Goal: Task Accomplishment & Management: Complete application form

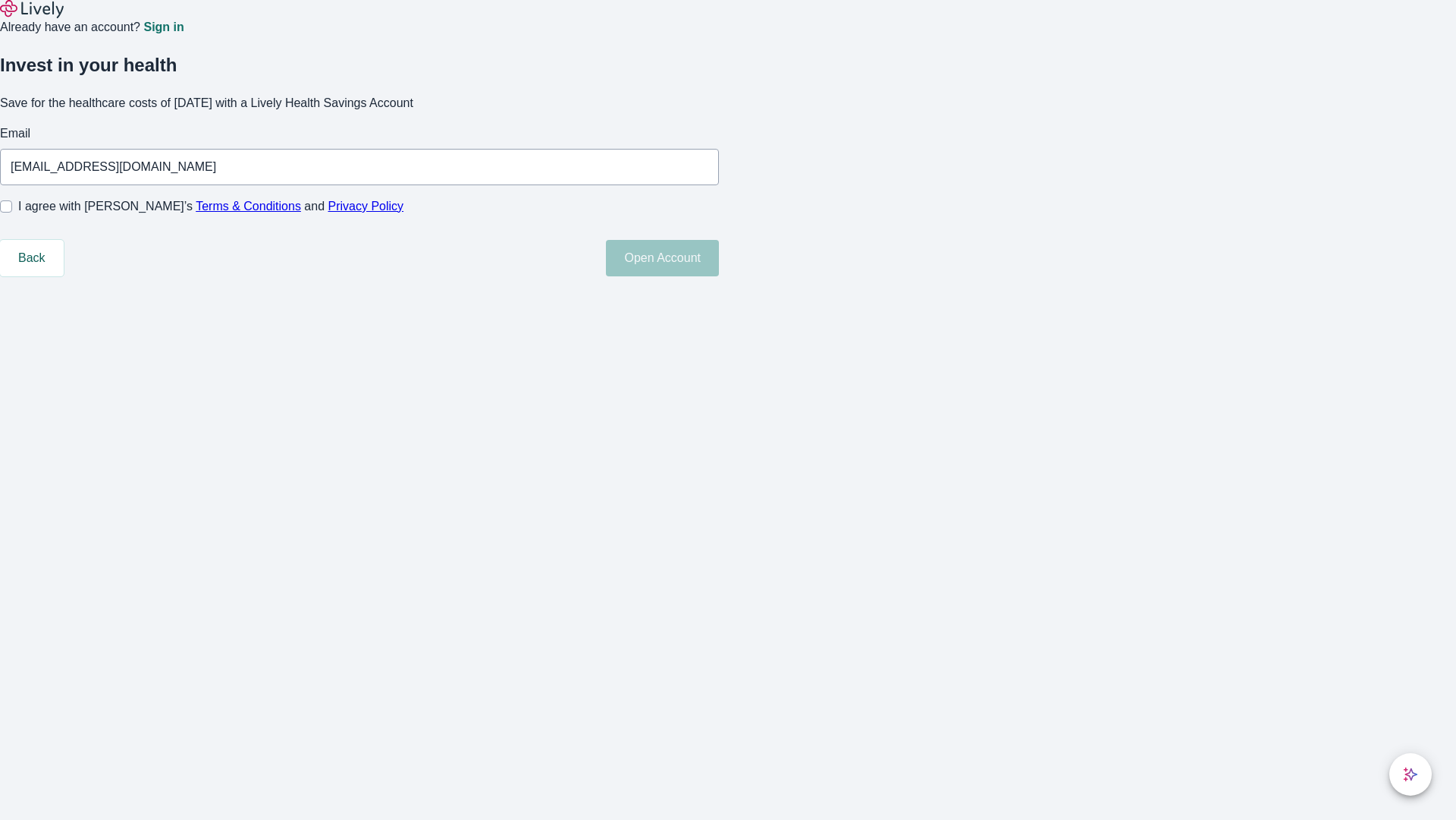
click at [12, 212] on input "I agree with Lively’s Terms & Conditions and Privacy Policy" at bounding box center [6, 206] width 12 height 12
checkbox input "true"
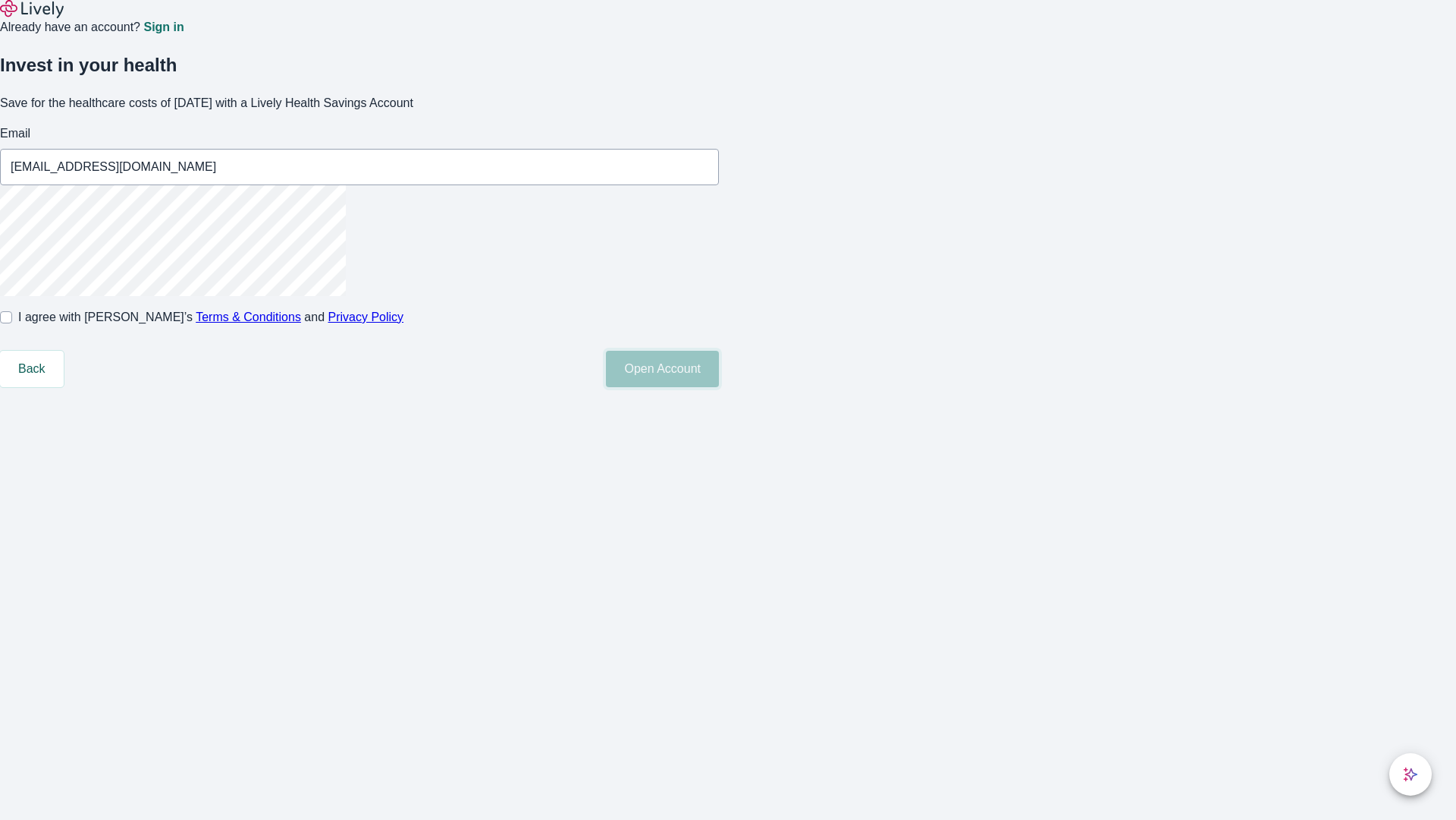
click at [719, 387] on button "Open Account" at bounding box center [662, 368] width 113 height 37
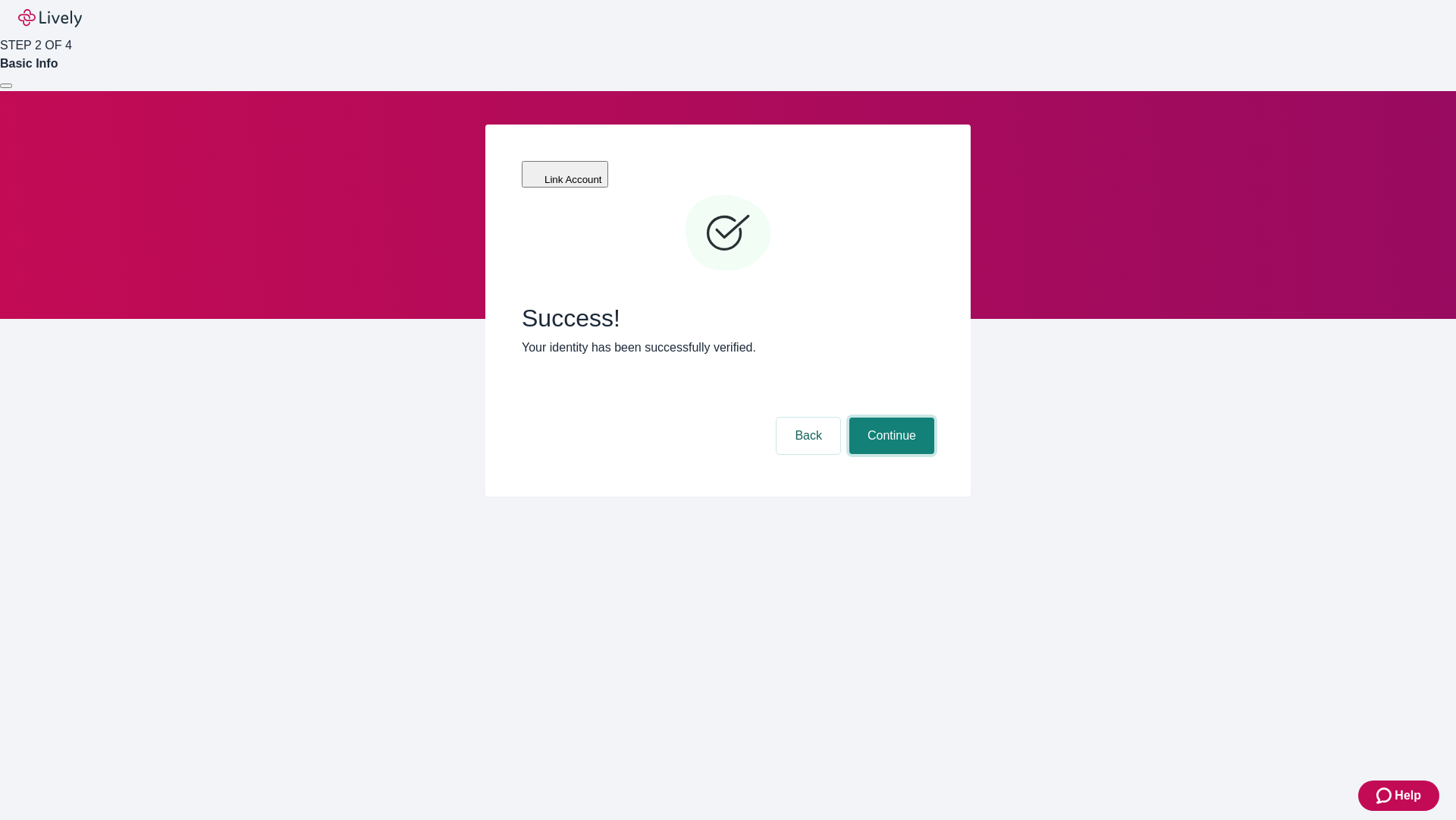
click at [889, 418] on button "Continue" at bounding box center [892, 436] width 85 height 37
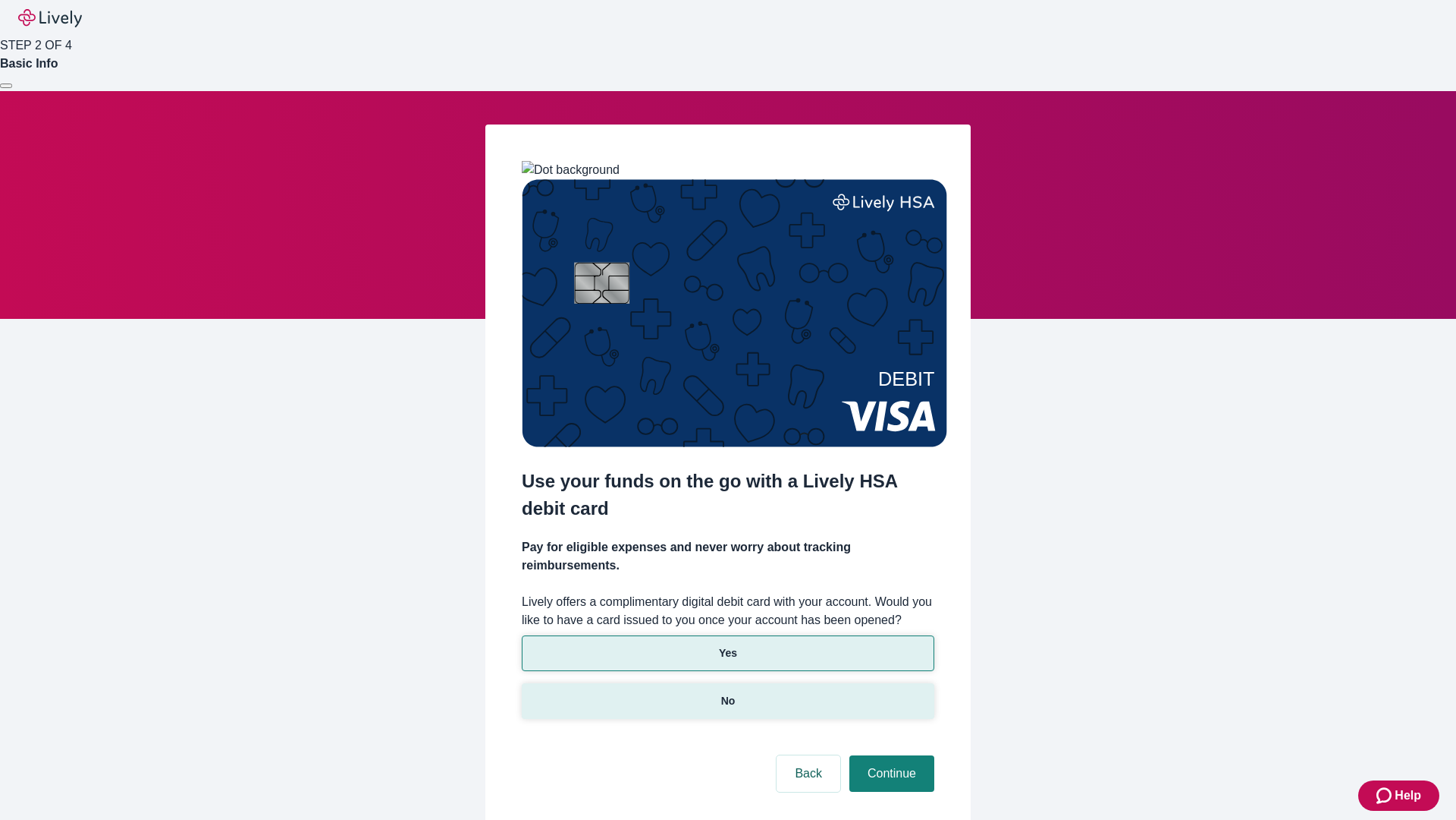
click at [728, 693] on p "No" at bounding box center [728, 701] width 14 height 16
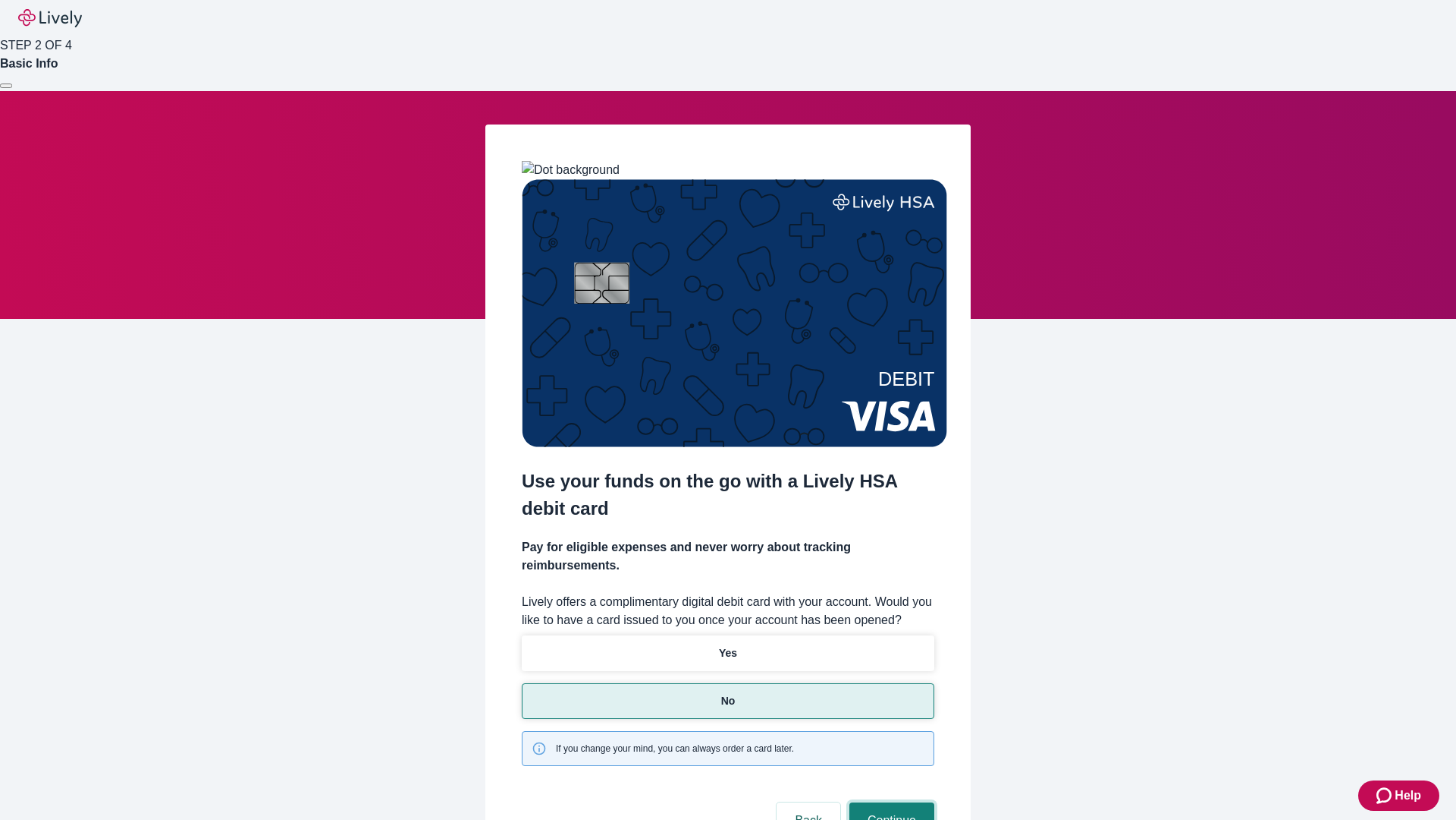
click at [889, 802] on button "Continue" at bounding box center [892, 820] width 85 height 37
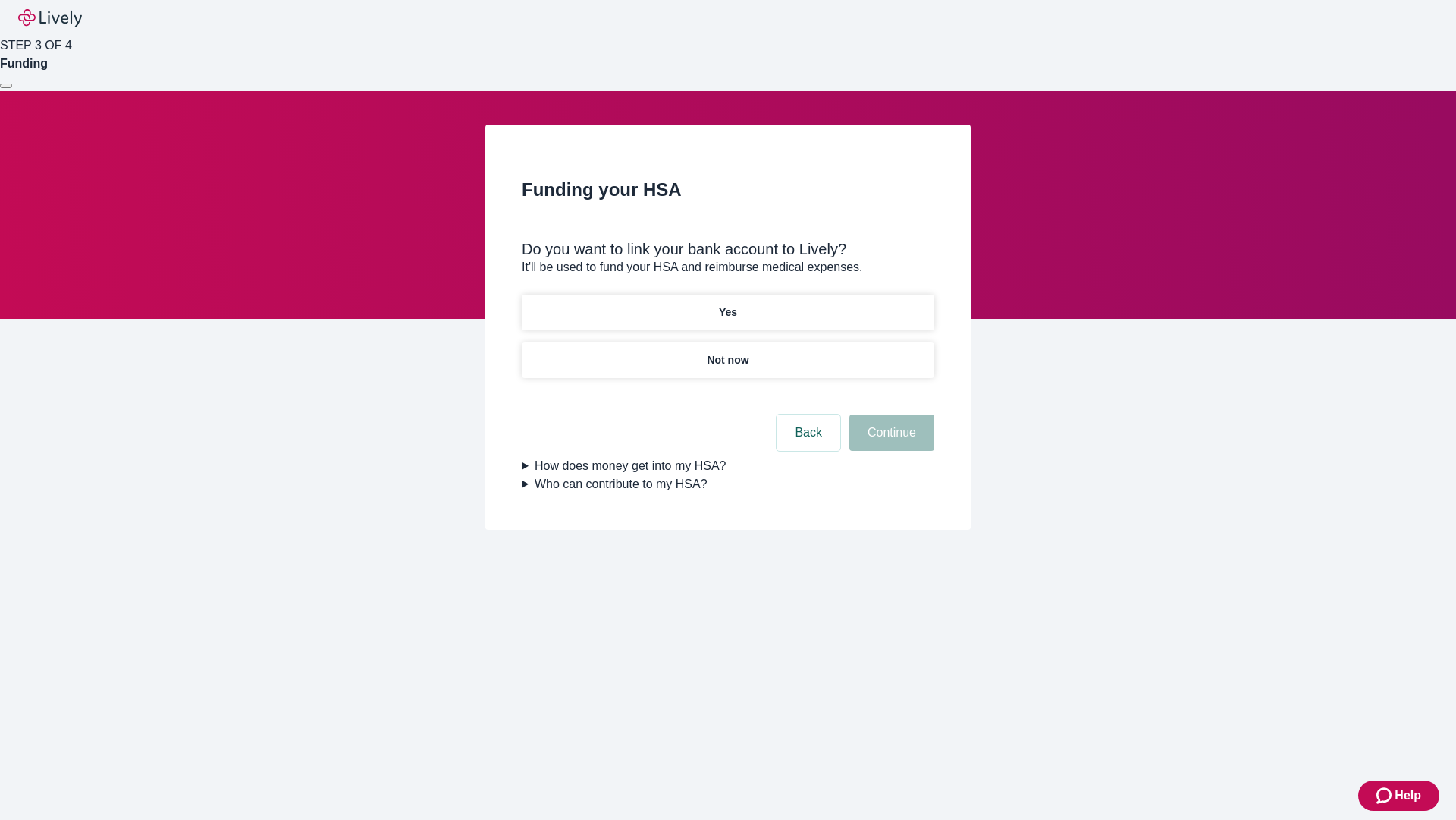
click at [728, 304] on p "Yes" at bounding box center [728, 312] width 18 height 16
click at [889, 414] on button "Continue" at bounding box center [892, 432] width 85 height 37
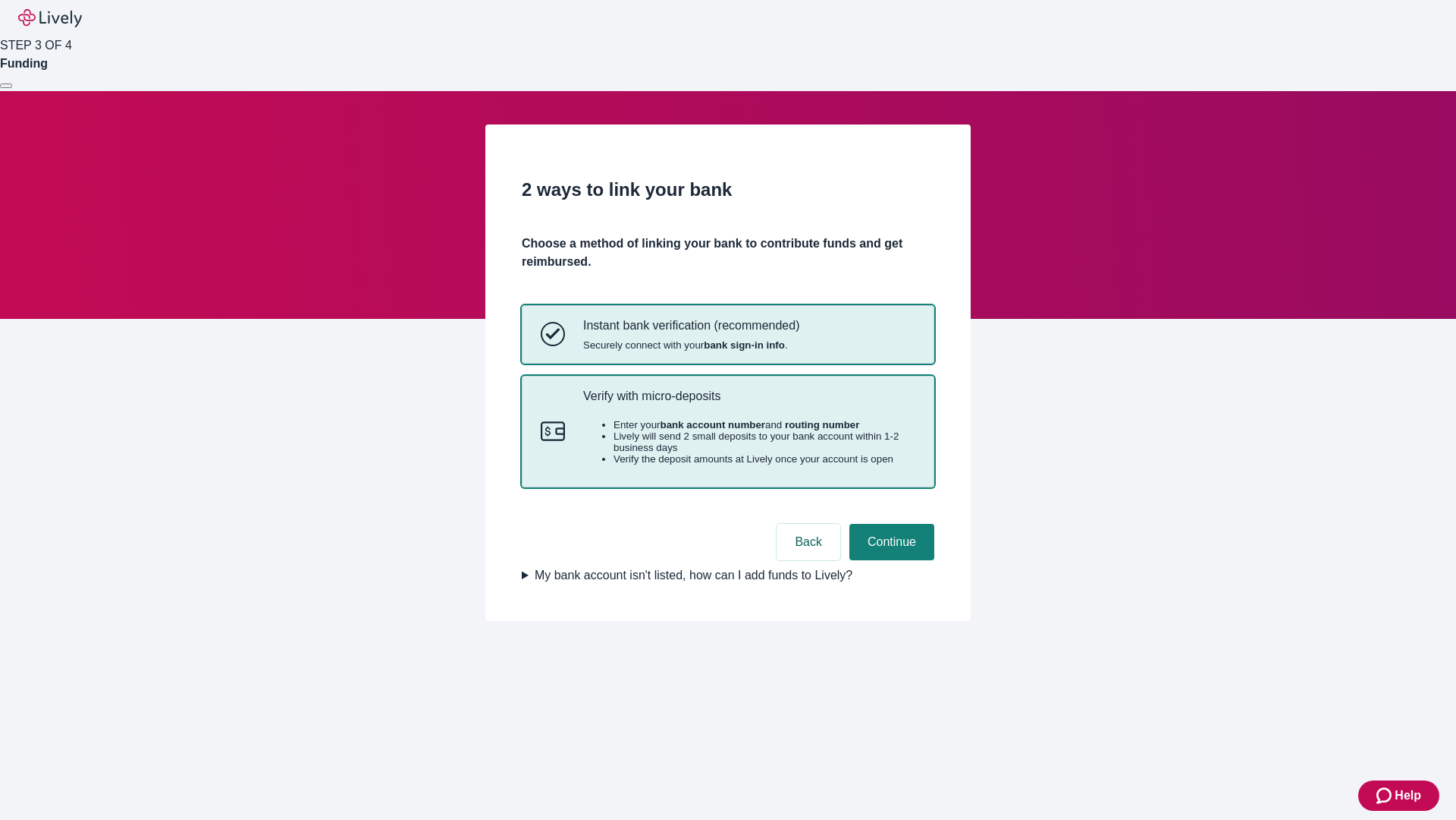
click at [749, 403] on p "Verify with micro-deposits" at bounding box center [750, 396] width 332 height 14
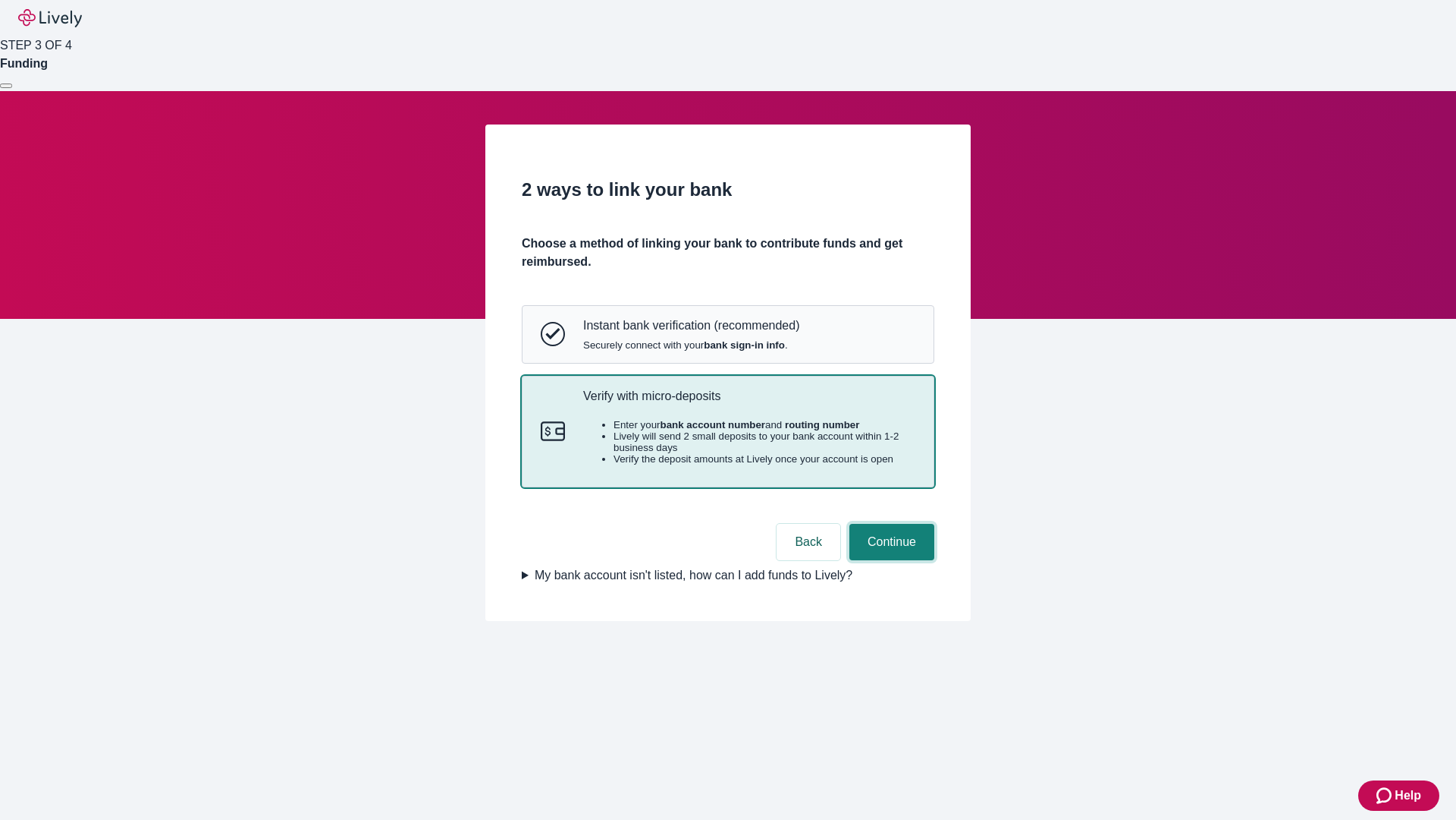
click at [889, 560] on button "Continue" at bounding box center [892, 541] width 85 height 37
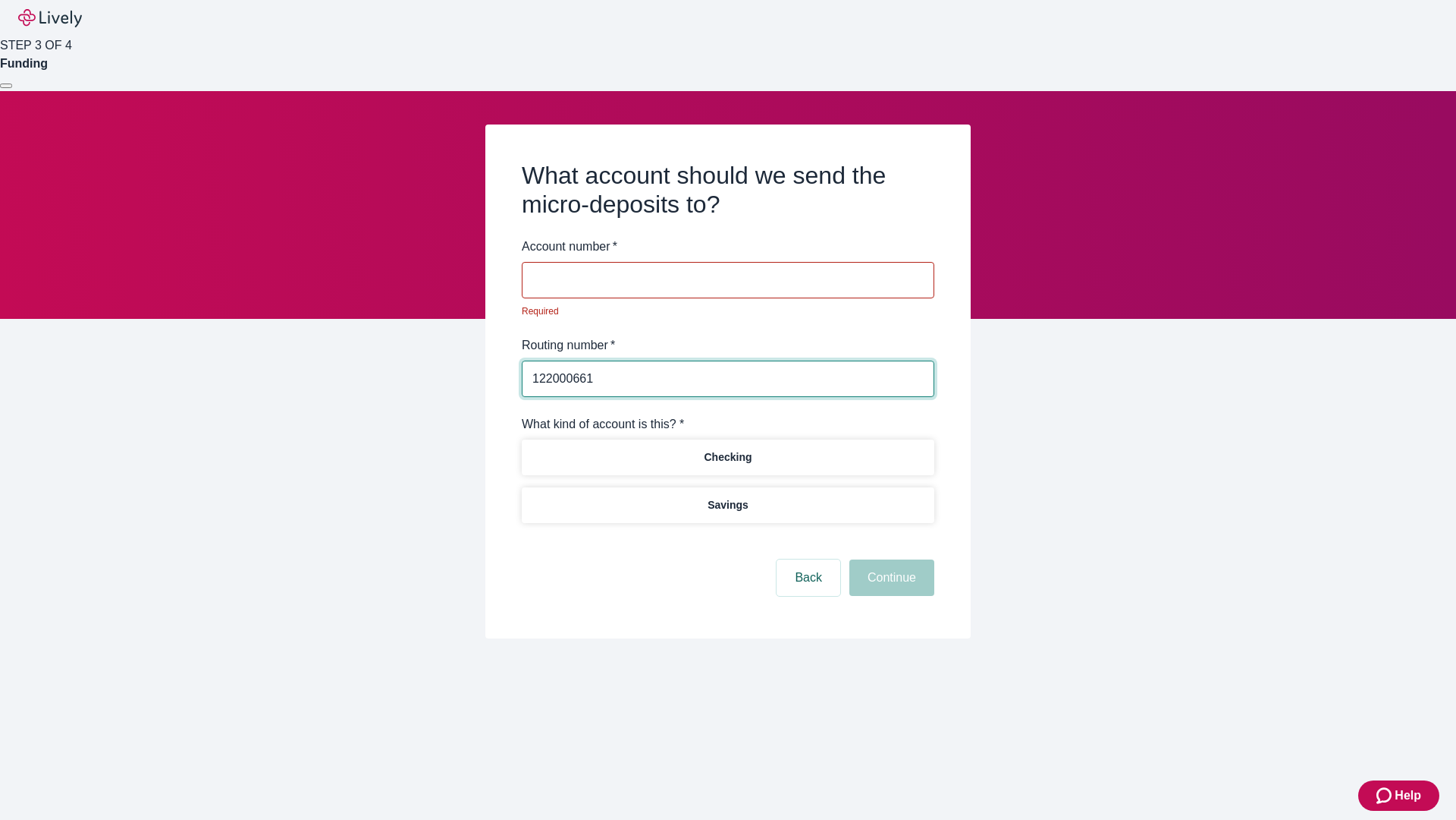
type input "122000661"
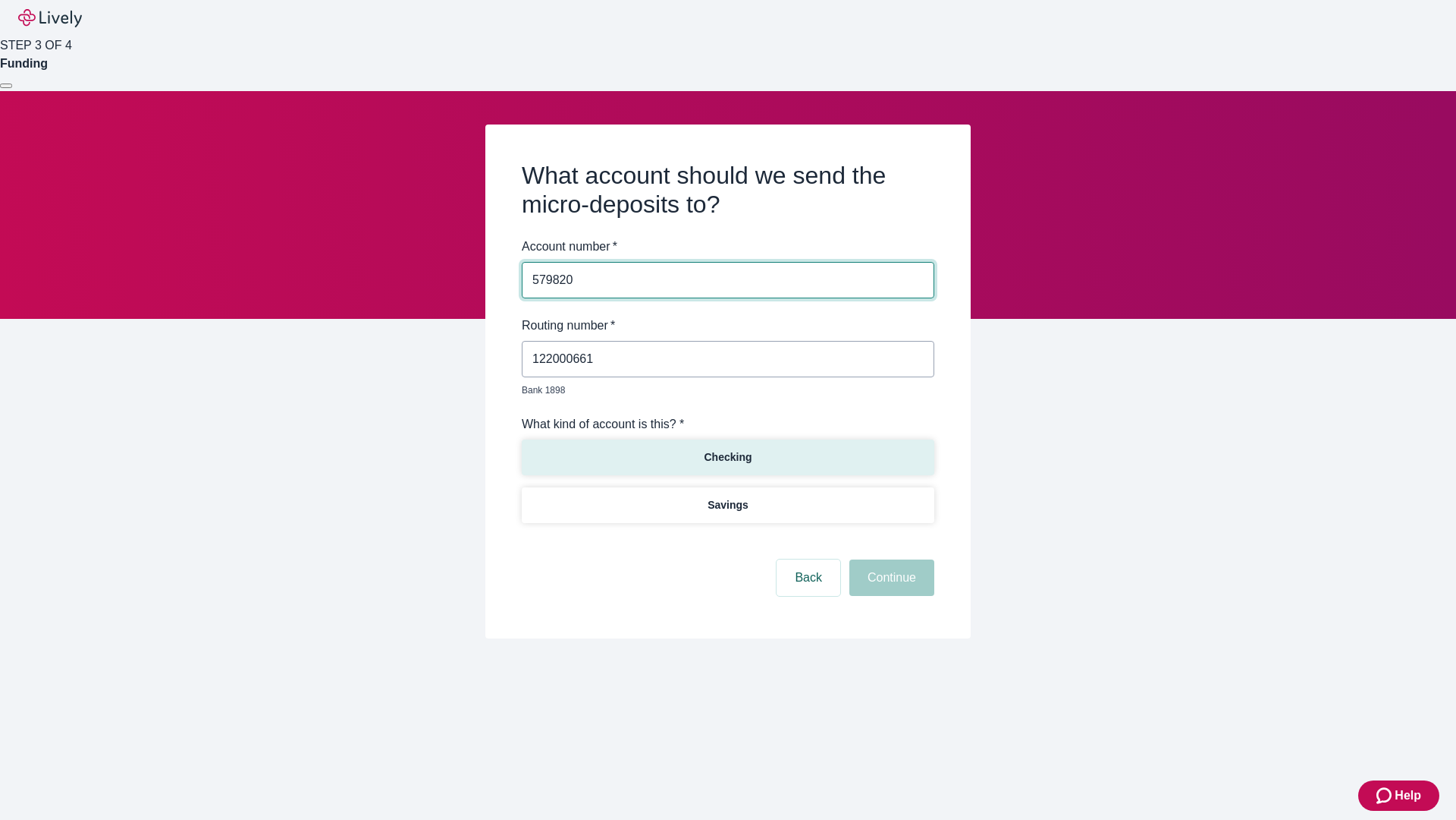
type input "579820"
click at [728, 449] on p "Checking" at bounding box center [728, 457] width 48 height 16
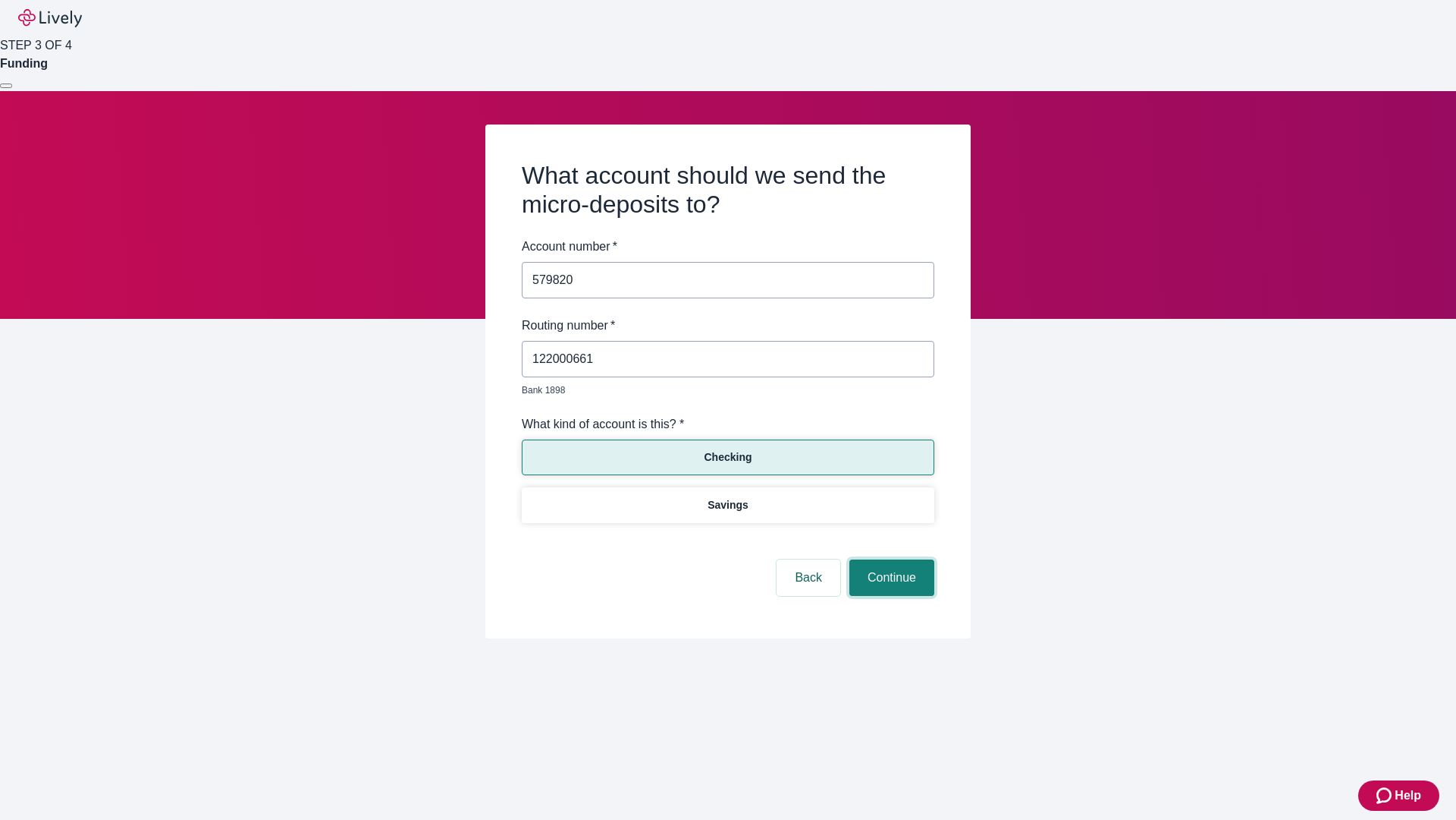
click at [889, 560] on button "Continue" at bounding box center [892, 577] width 85 height 37
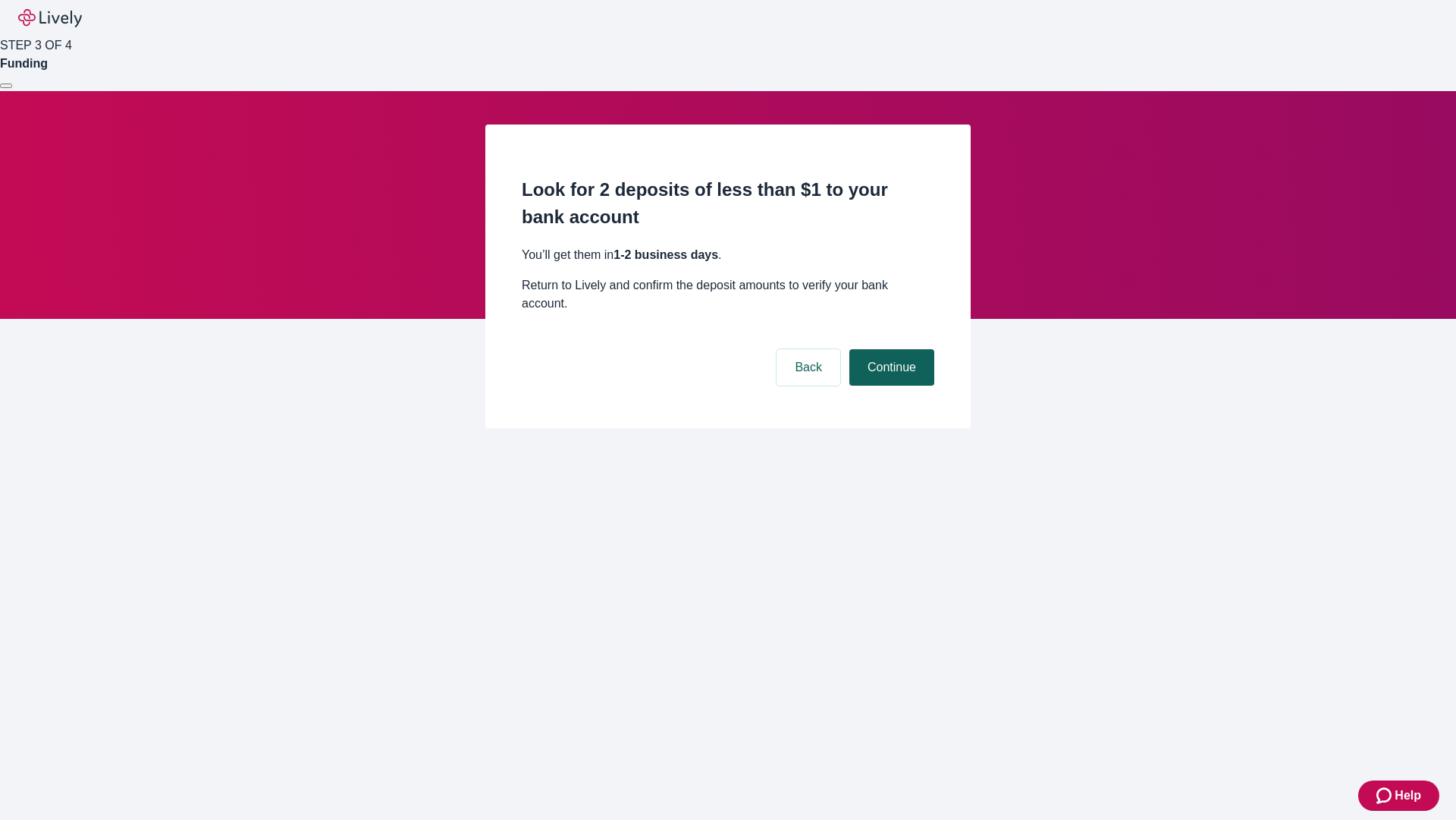
click at [889, 349] on button "Continue" at bounding box center [892, 367] width 85 height 37
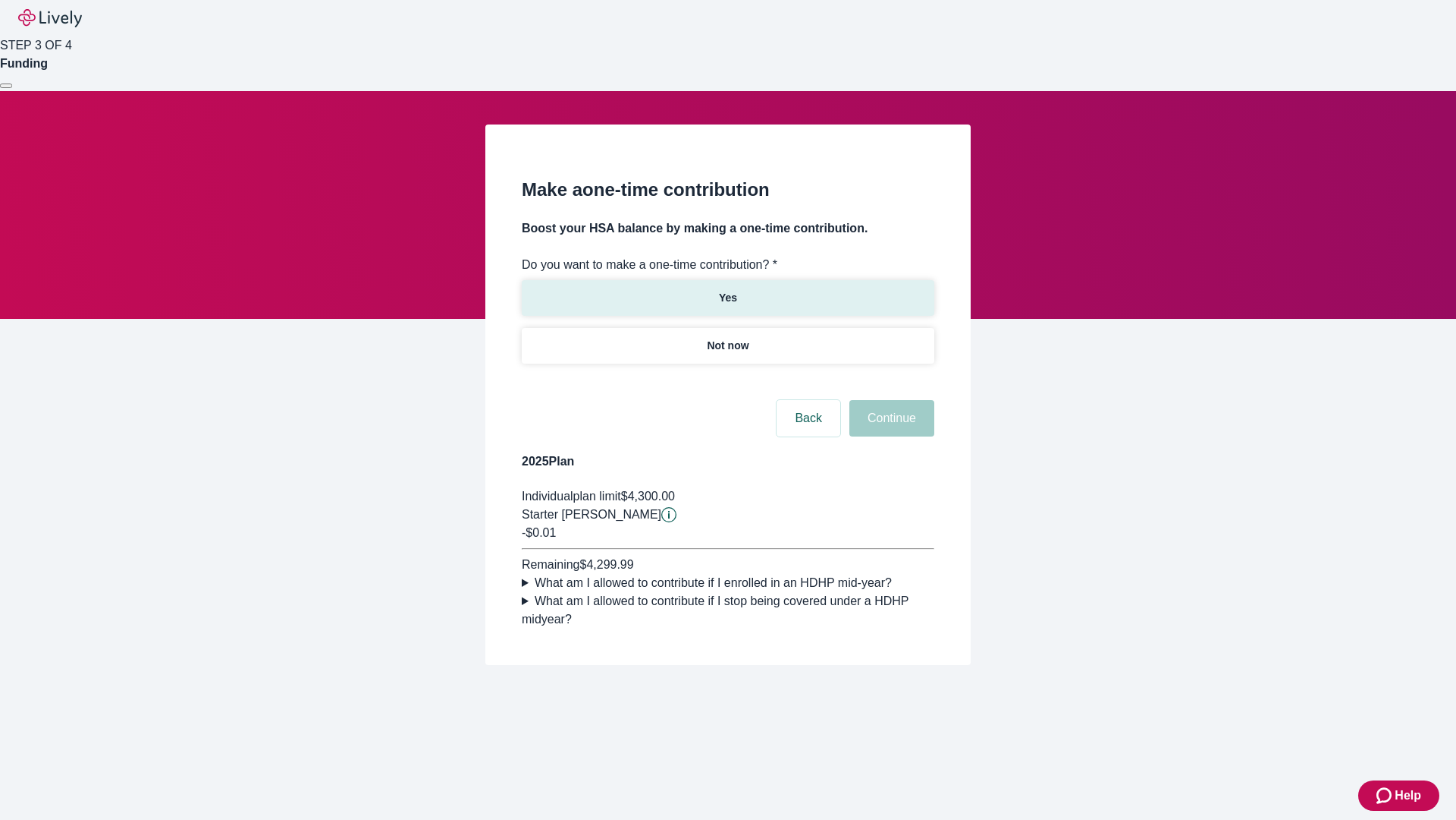
click at [728, 290] on p "Yes" at bounding box center [728, 297] width 18 height 16
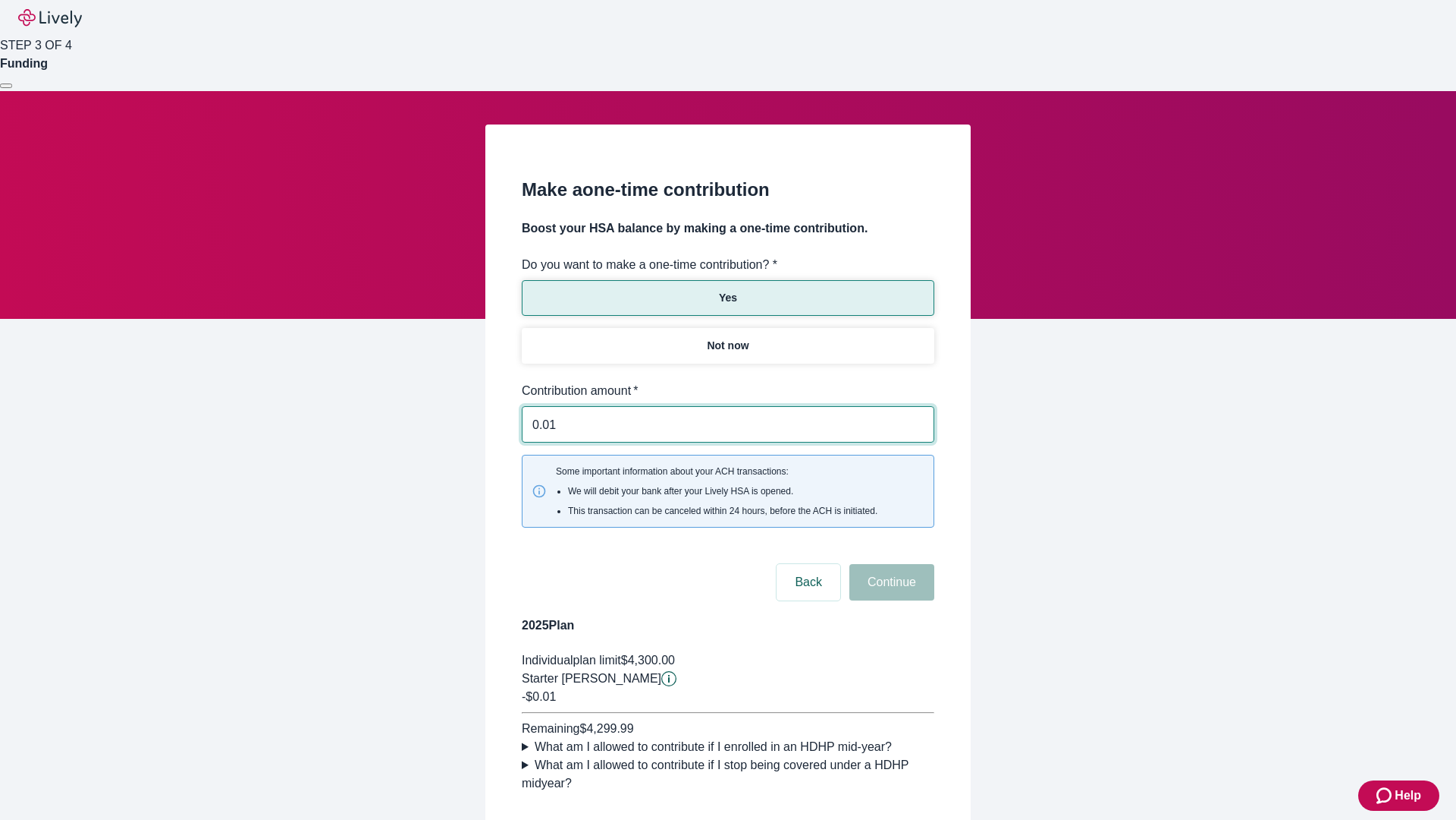
type input "0.01"
click at [889, 563] on button "Continue" at bounding box center [892, 581] width 85 height 37
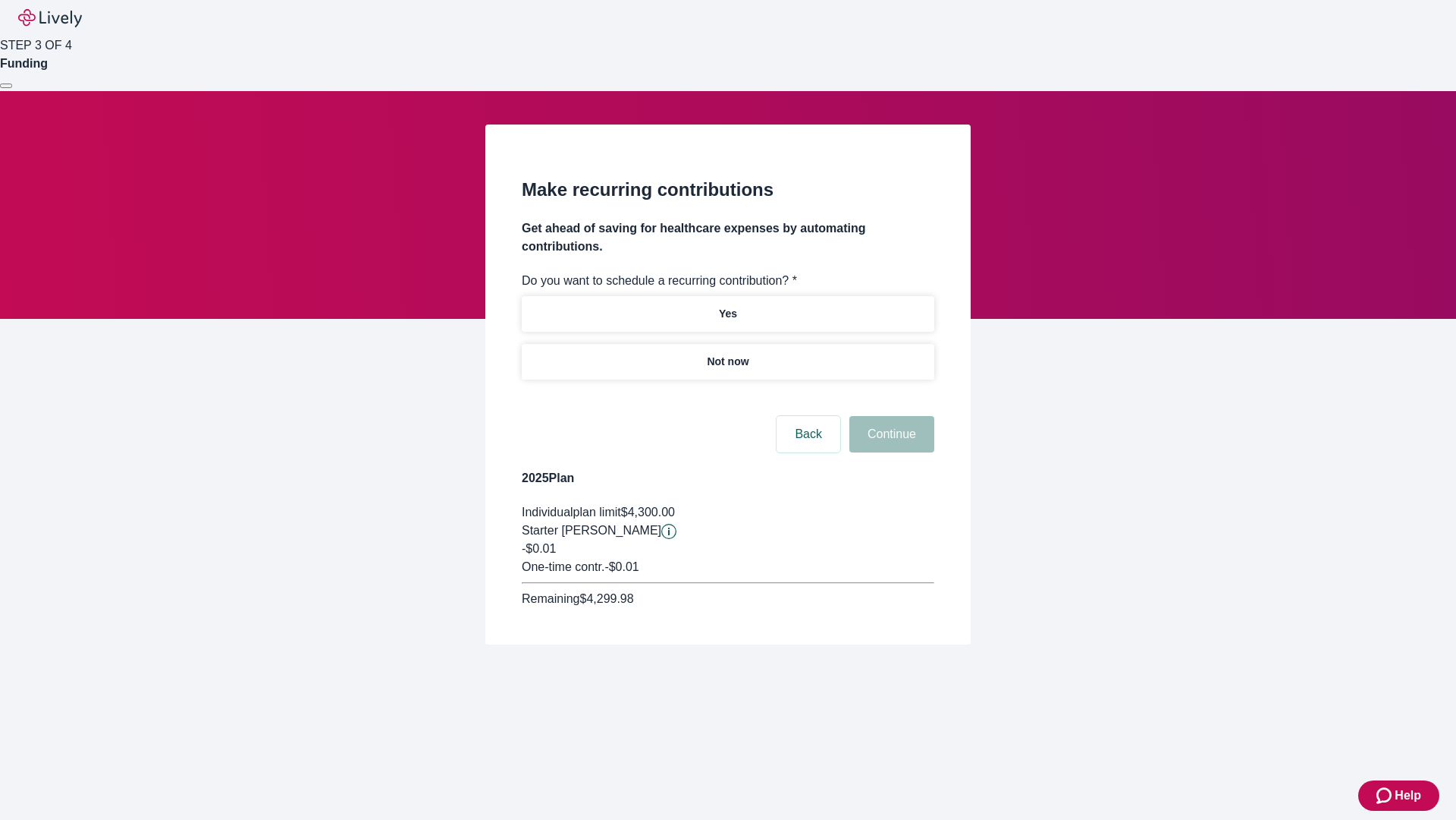
click at [728, 354] on p "Not now" at bounding box center [728, 361] width 42 height 16
click at [889, 416] on button "Continue" at bounding box center [892, 434] width 85 height 37
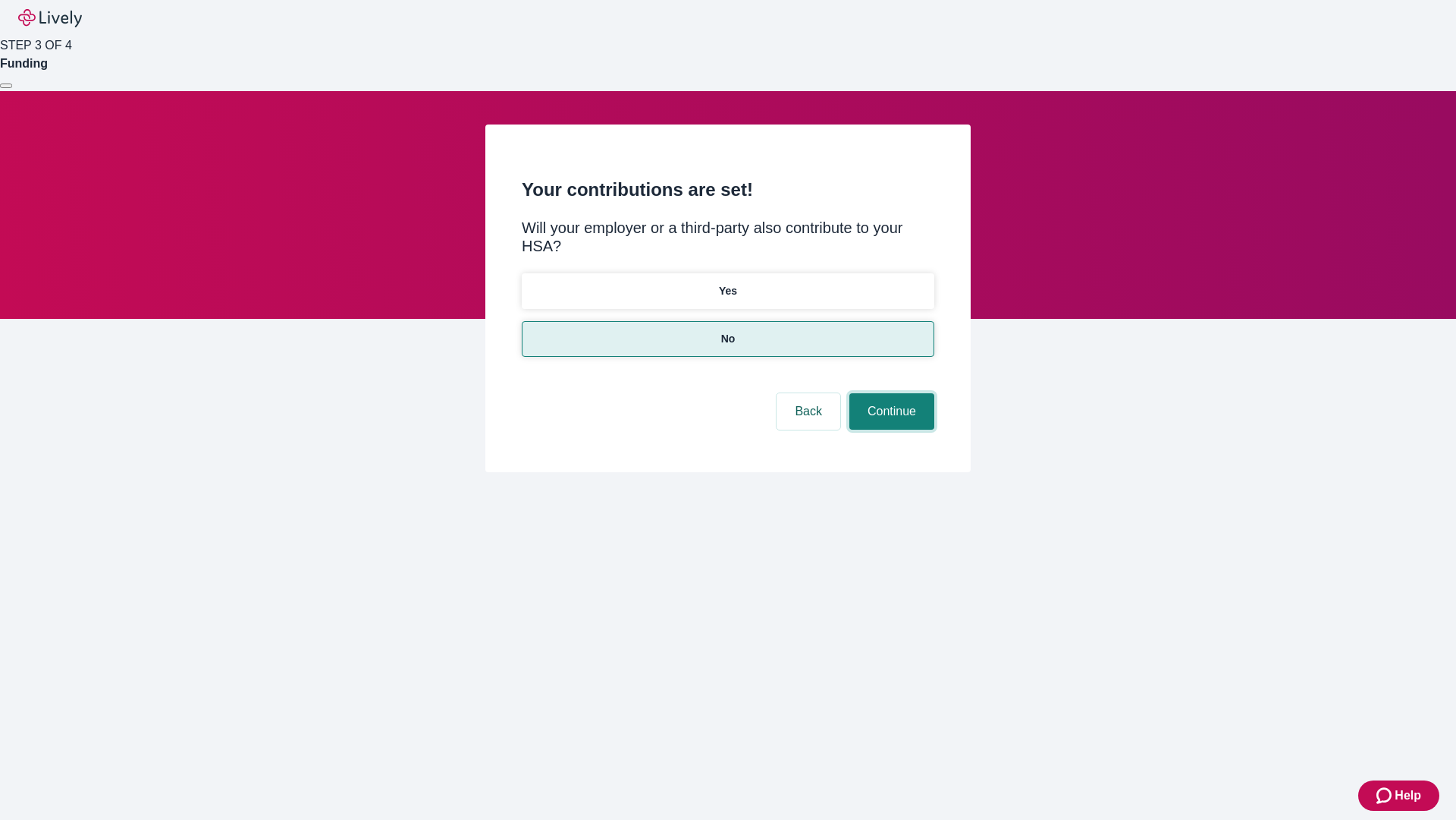
click at [889, 393] on button "Continue" at bounding box center [892, 411] width 85 height 37
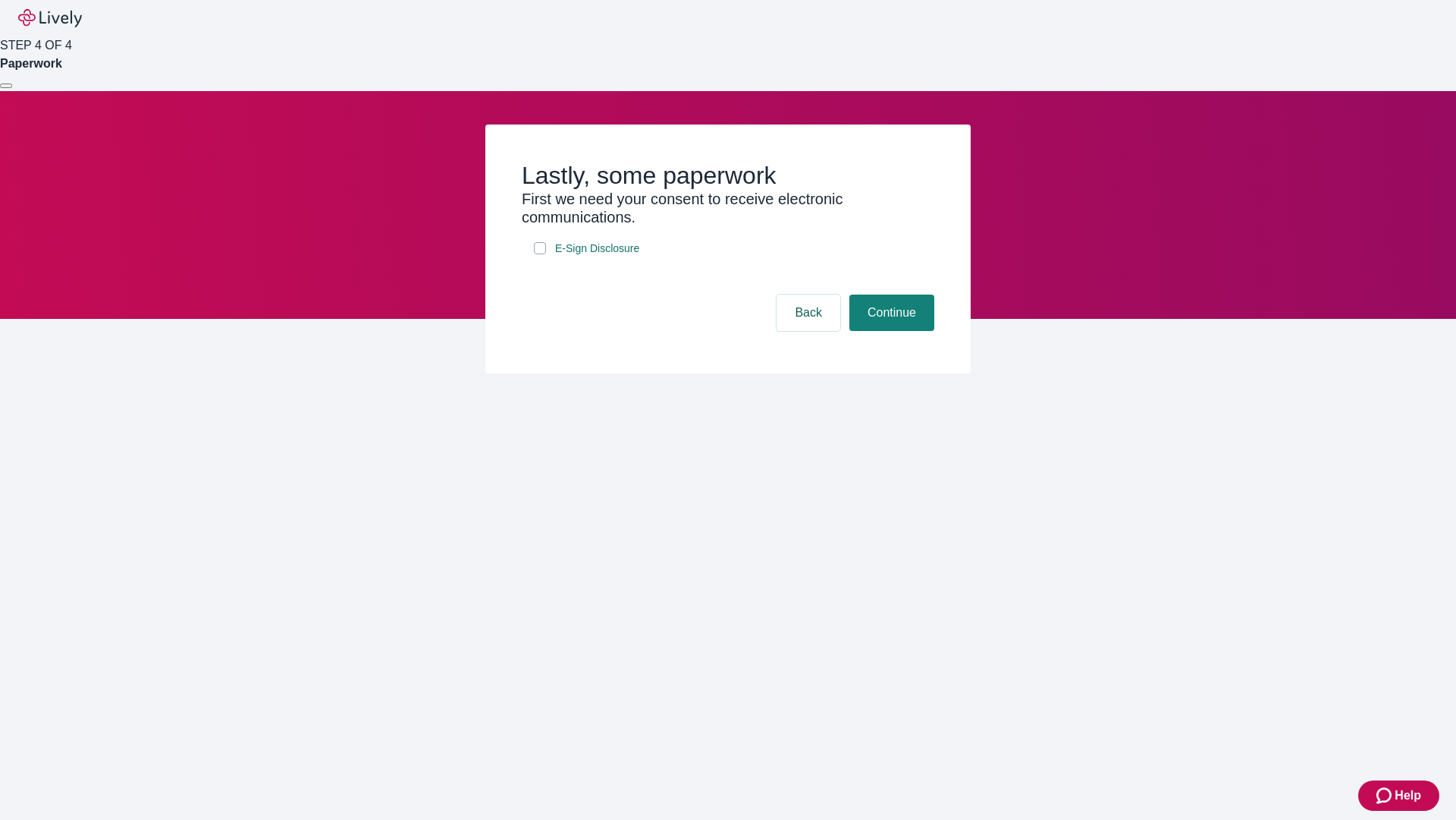
click at [540, 254] on input "E-Sign Disclosure" at bounding box center [540, 248] width 12 height 12
checkbox input "true"
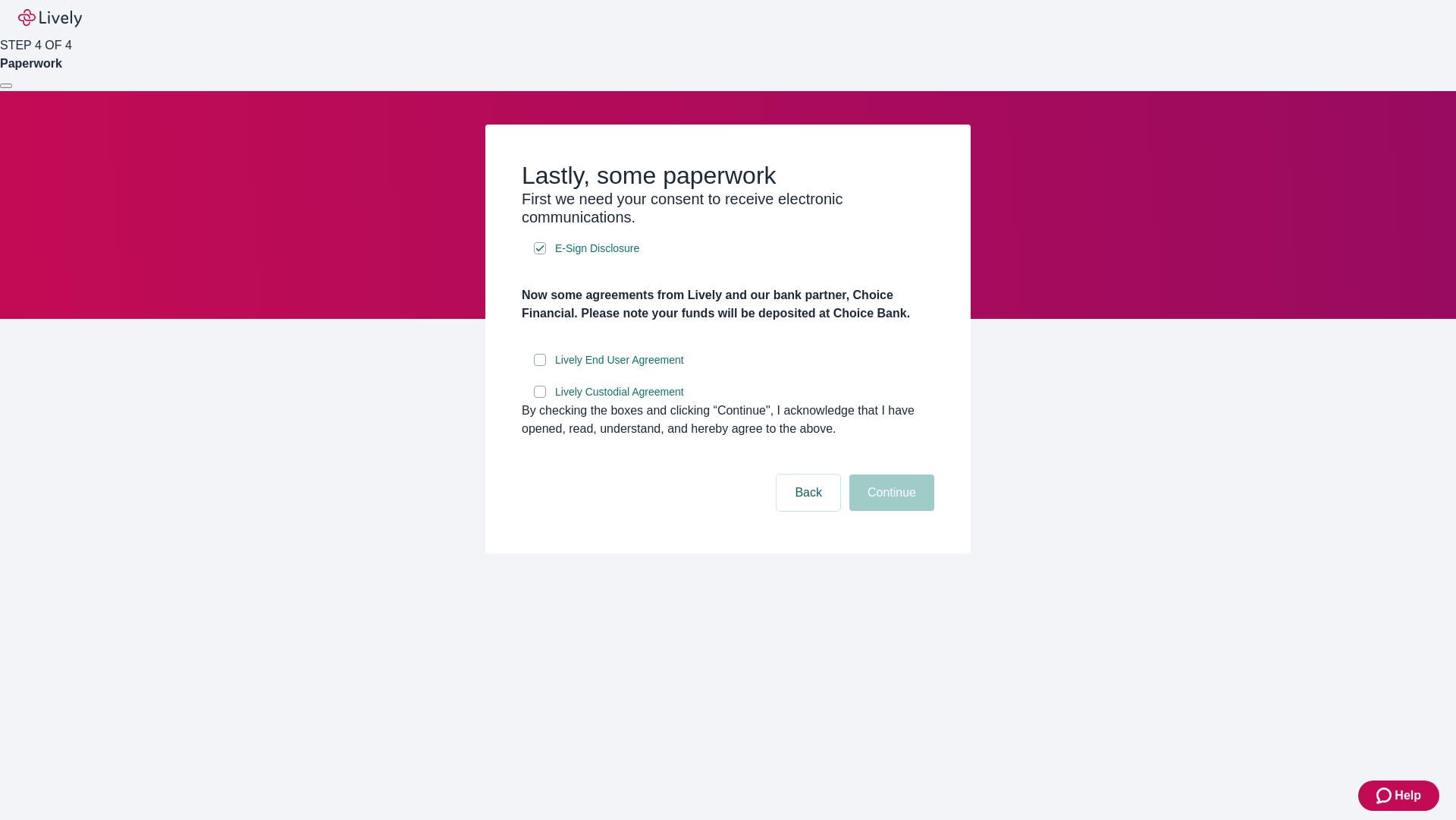
click at [540, 366] on input "Lively End User Agreement" at bounding box center [540, 360] width 12 height 12
checkbox input "true"
click at [540, 398] on input "Lively Custodial Agreement" at bounding box center [540, 391] width 12 height 12
checkbox input "true"
click at [889, 511] on button "Continue" at bounding box center [892, 492] width 85 height 37
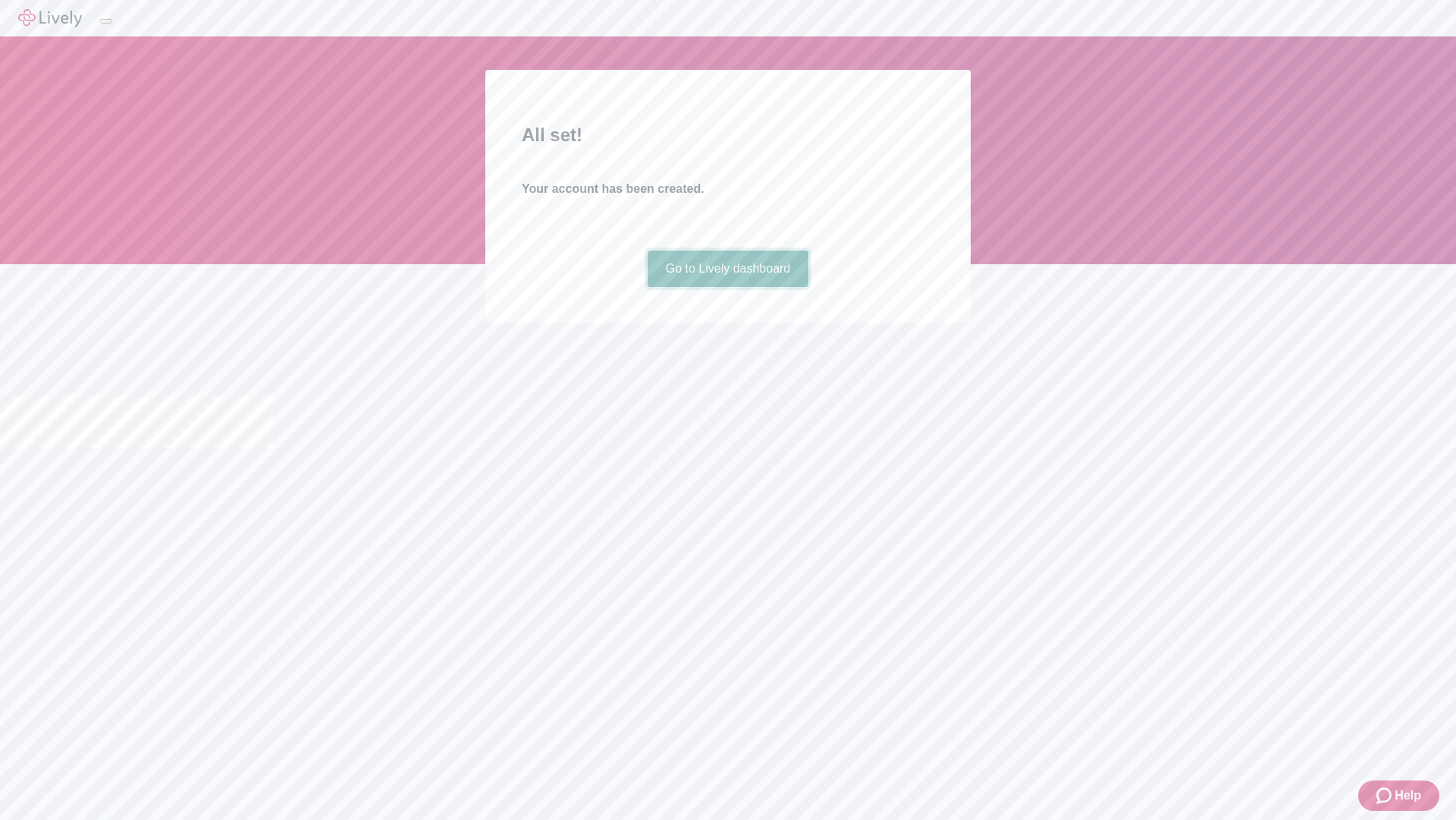
click at [728, 287] on link "Go to Lively dashboard" at bounding box center [728, 269] width 162 height 37
